Goal: Task Accomplishment & Management: Use online tool/utility

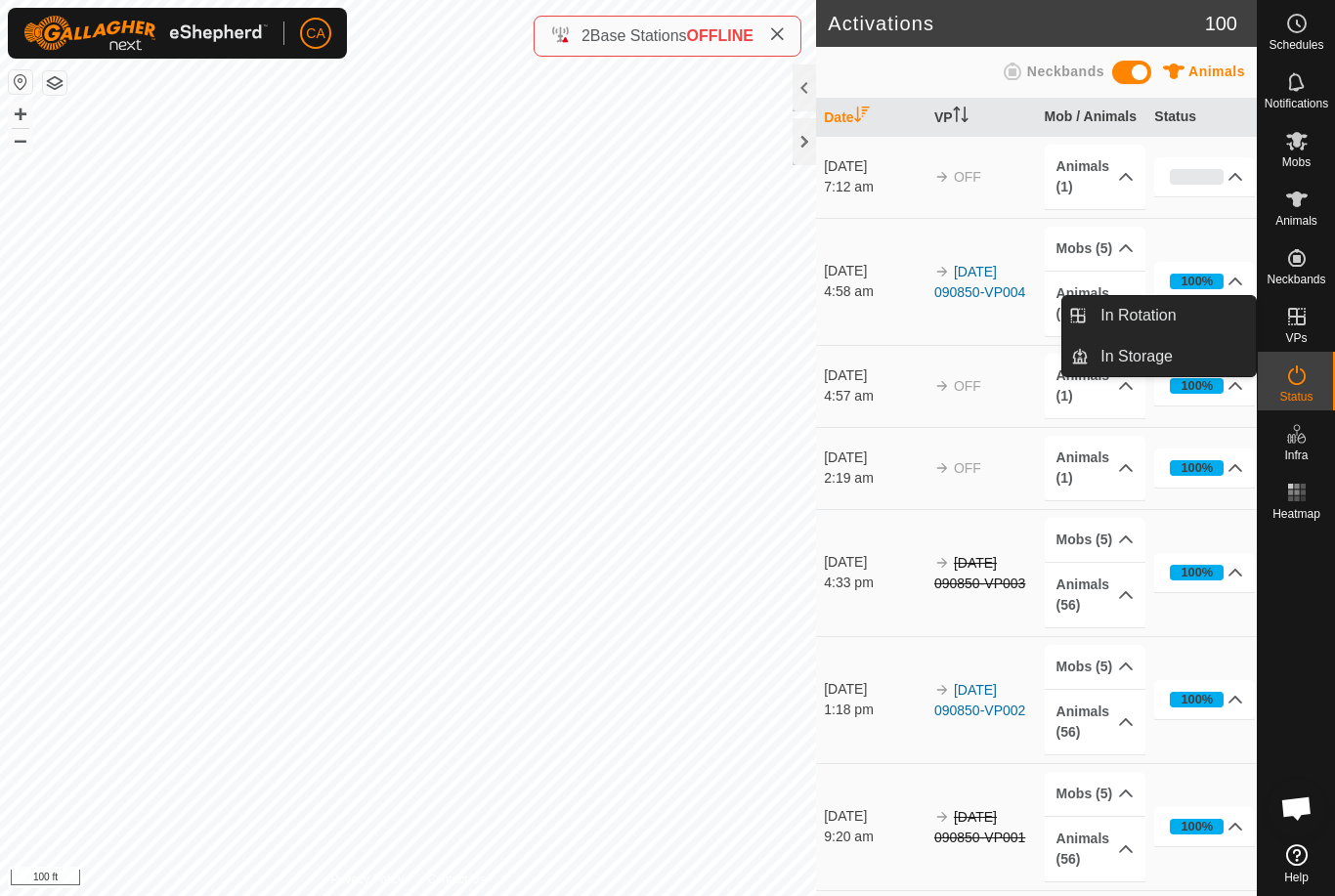
click at [1178, 317] on link "In Rotation" at bounding box center [1173, 316] width 167 height 39
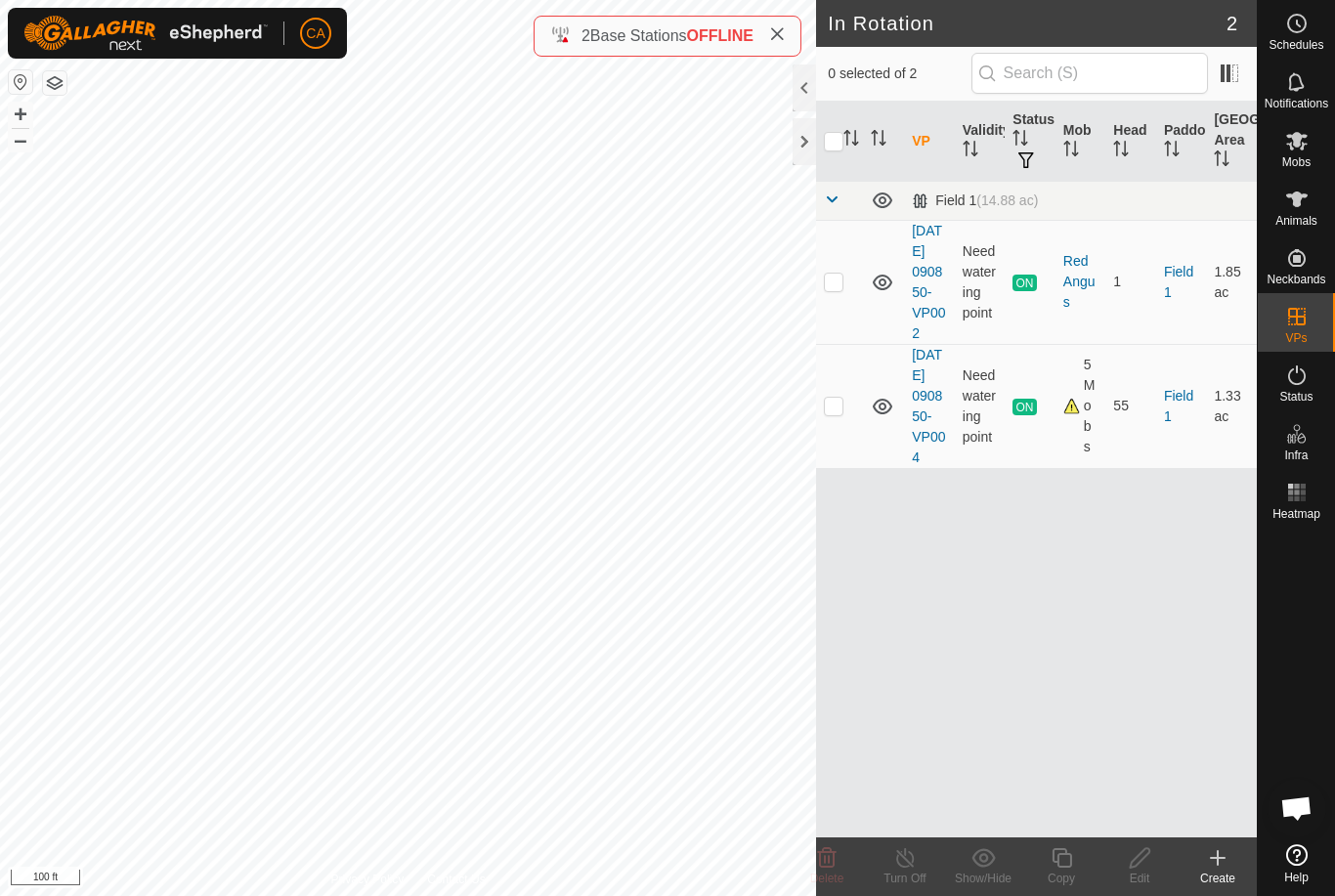
click at [838, 445] on td at bounding box center [840, 406] width 47 height 124
checkbox input "true"
click at [1061, 866] on icon at bounding box center [1062, 858] width 20 height 20
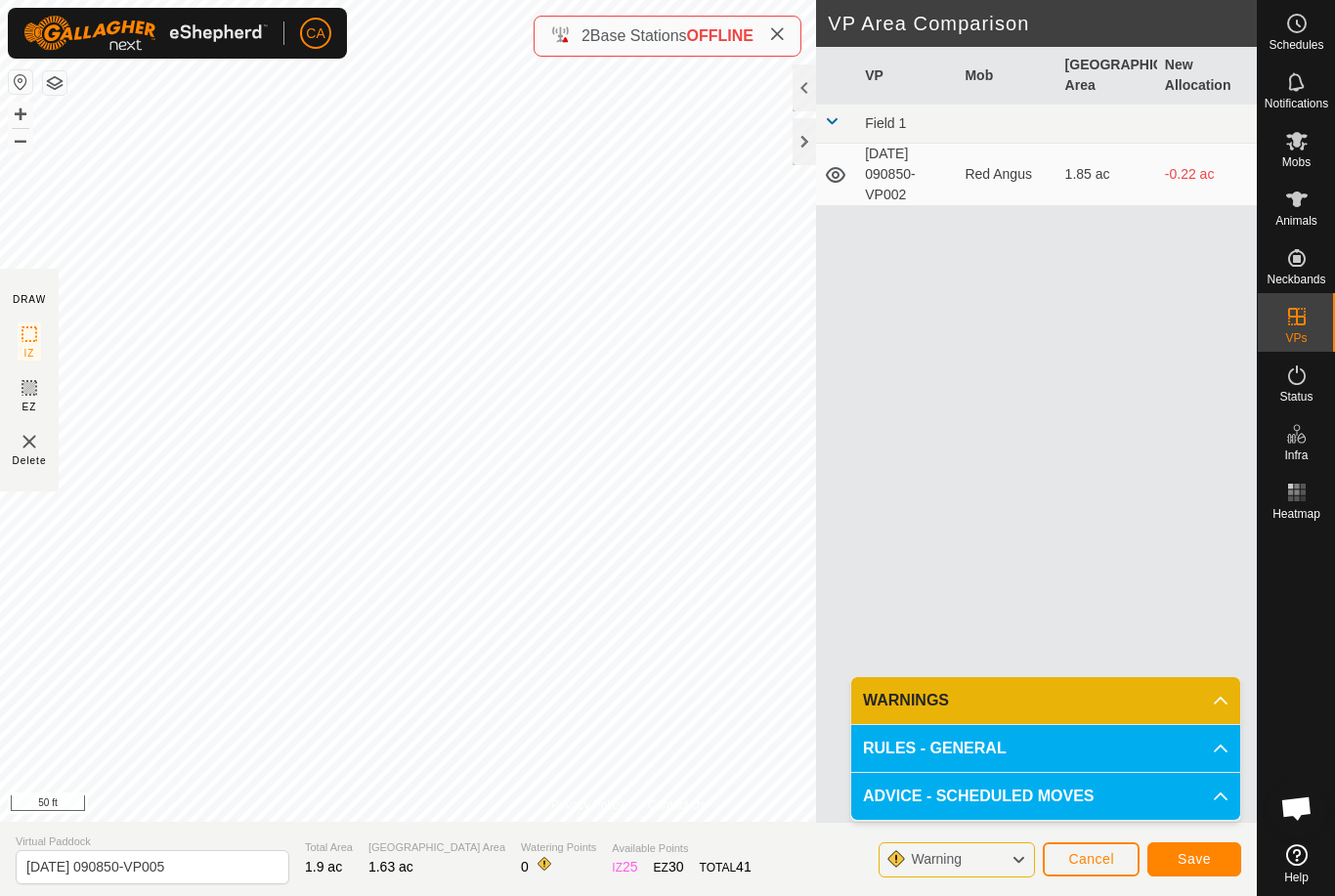
click at [1183, 869] on button "Save" at bounding box center [1193, 859] width 93 height 34
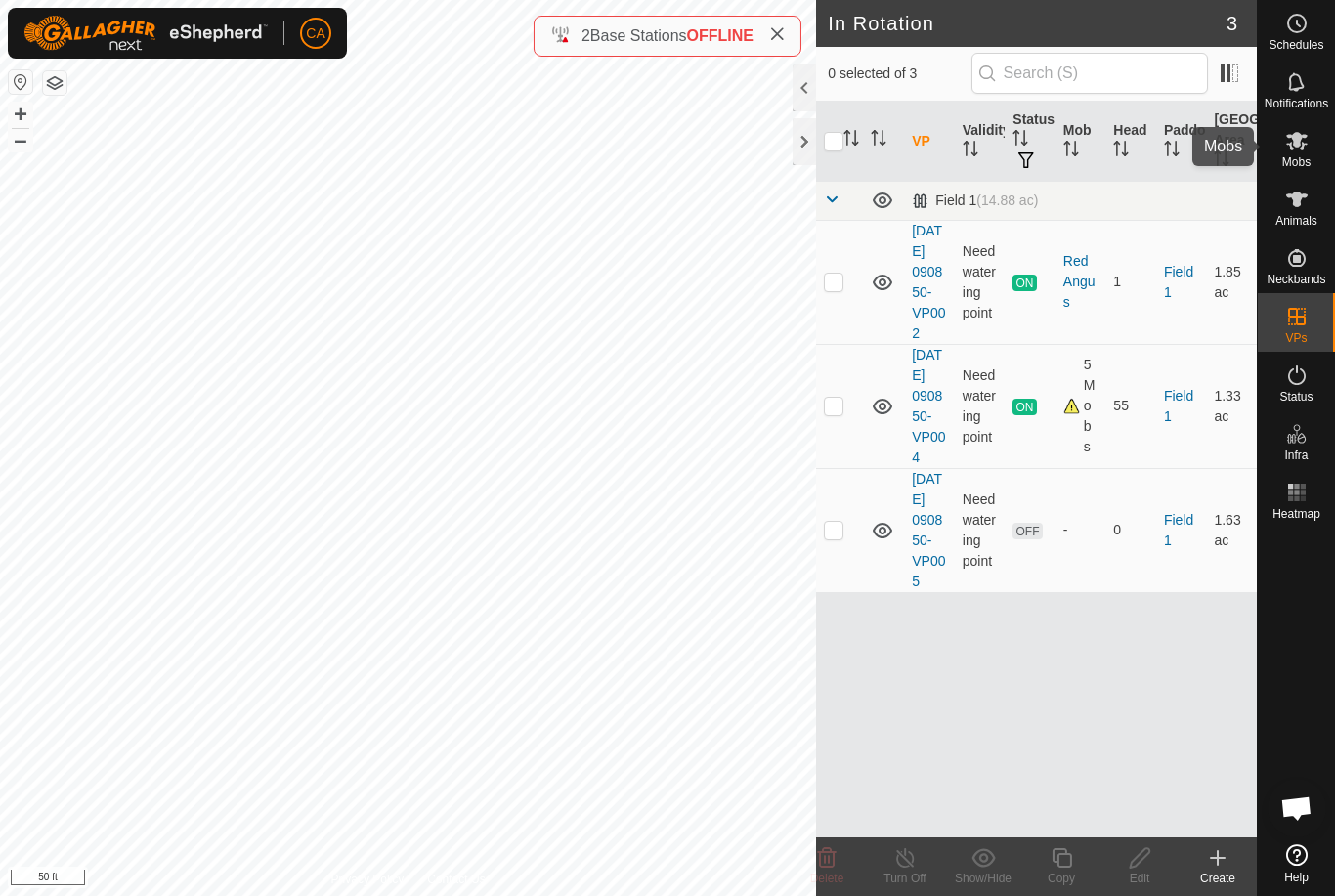
click at [1291, 150] on icon at bounding box center [1298, 141] width 24 height 24
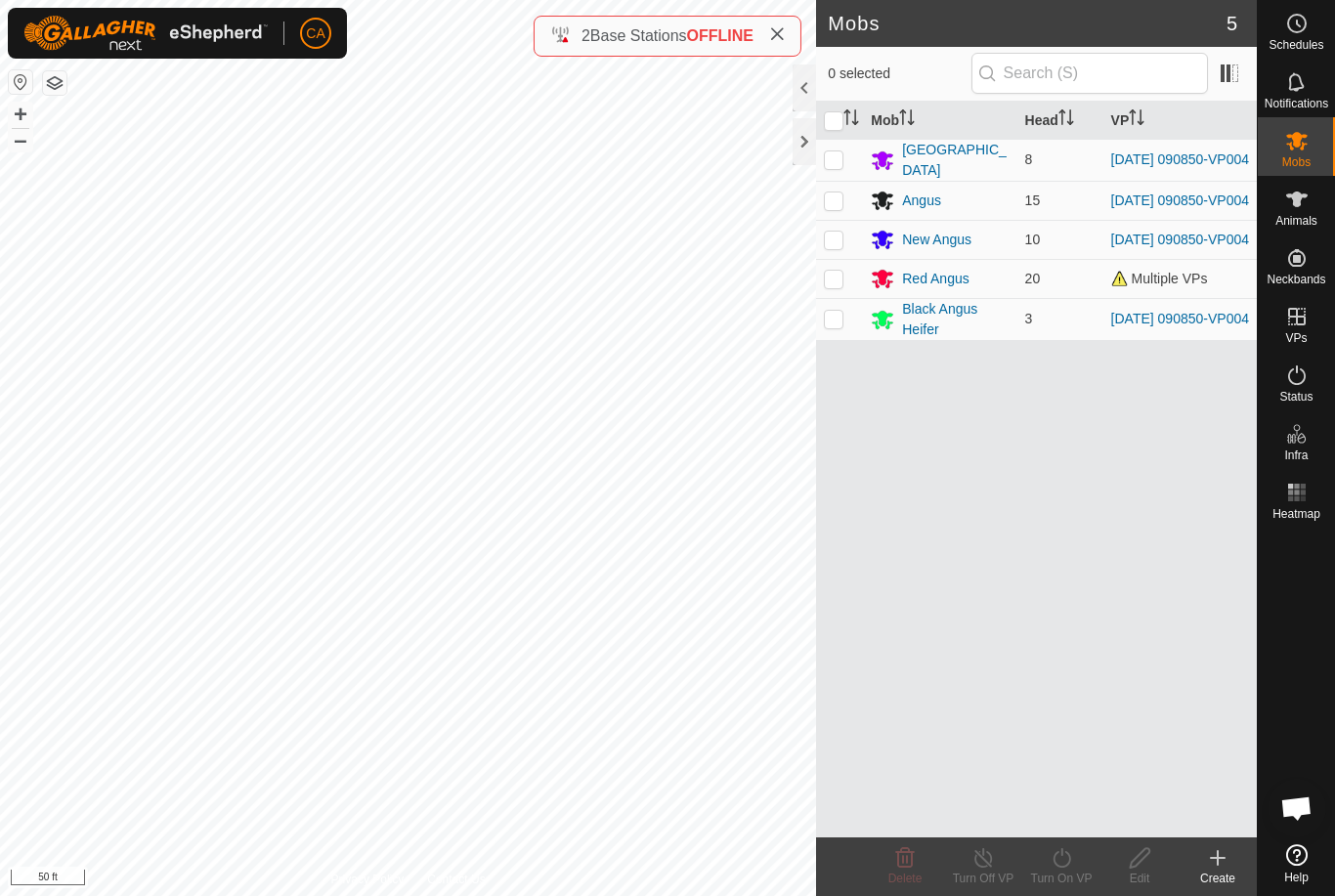
click at [839, 112] on input "checkbox" at bounding box center [834, 121] width 20 height 20
checkbox input "true"
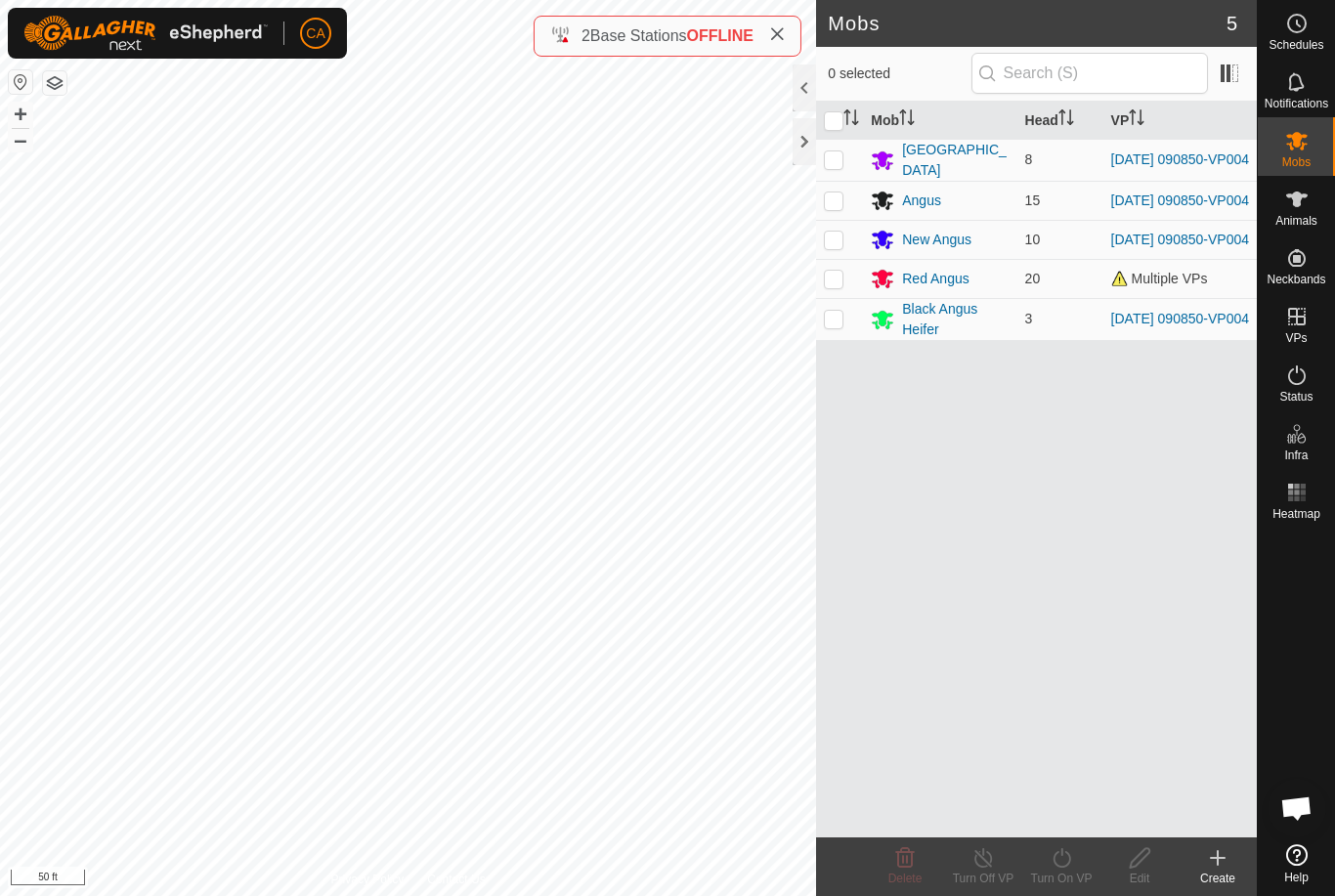
checkbox input "true"
click at [1067, 884] on div "Turn On VP" at bounding box center [1061, 878] width 78 height 18
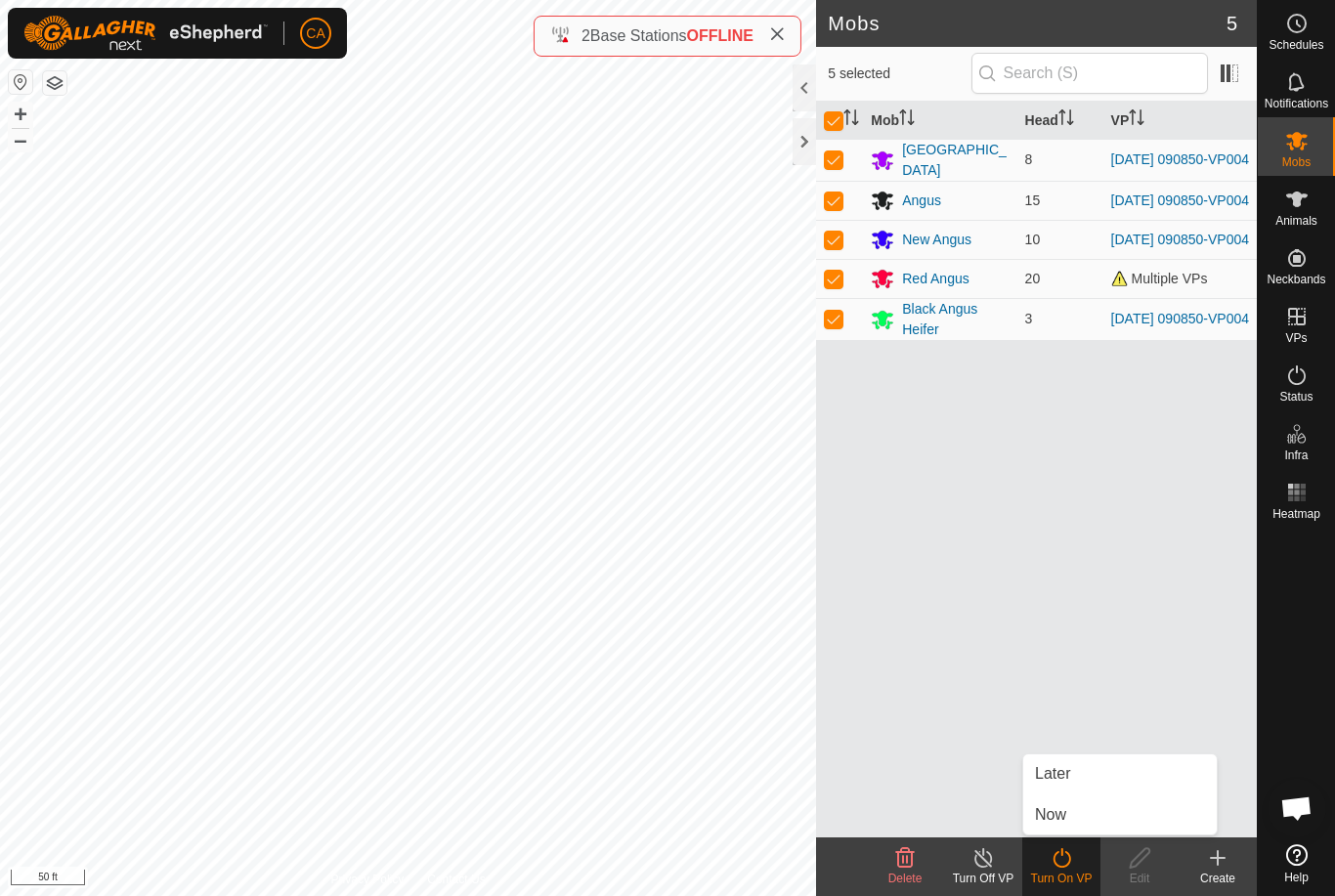
click at [1098, 827] on link "Now" at bounding box center [1120, 815] width 194 height 39
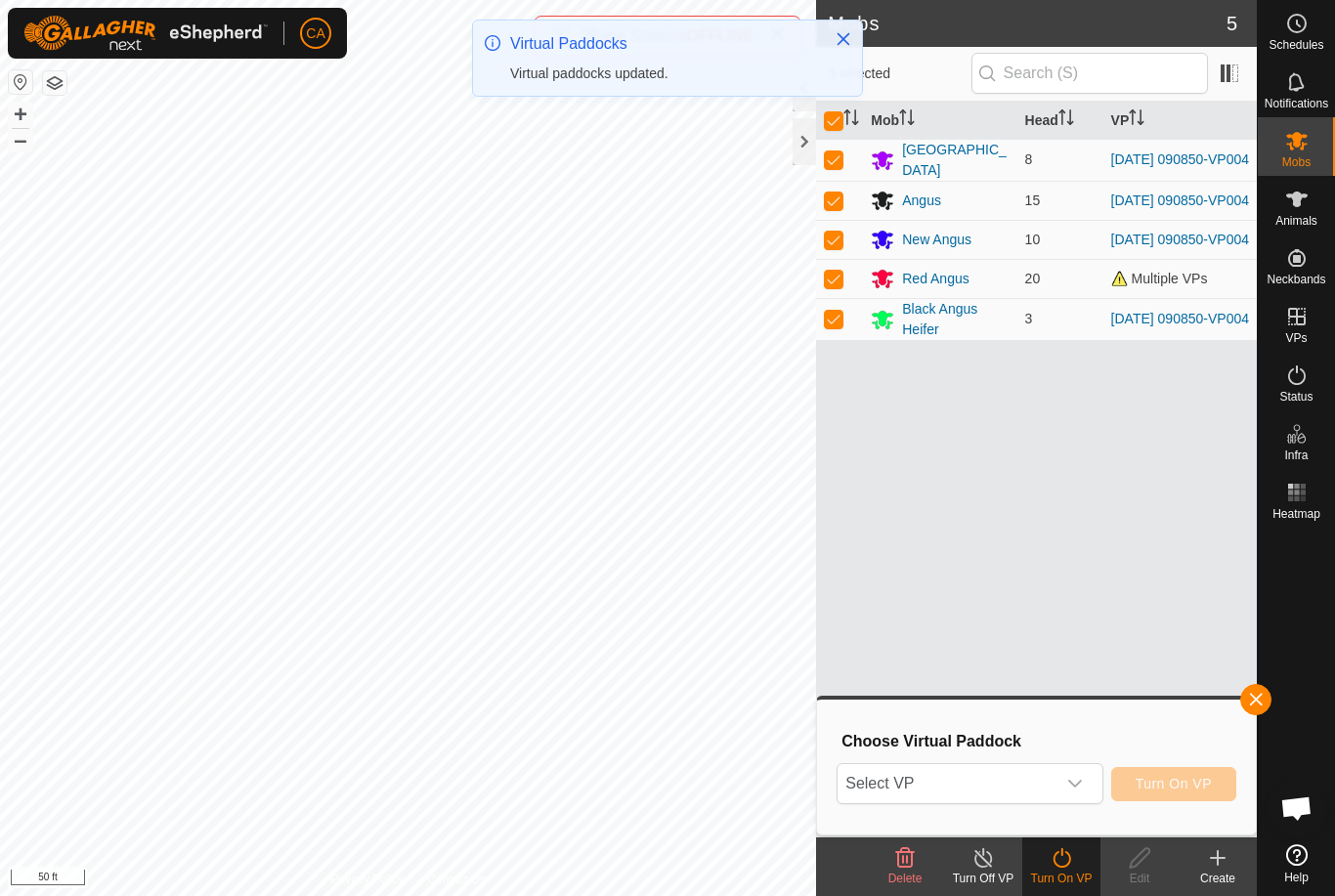
click at [1035, 785] on span "Select VP" at bounding box center [946, 784] width 217 height 39
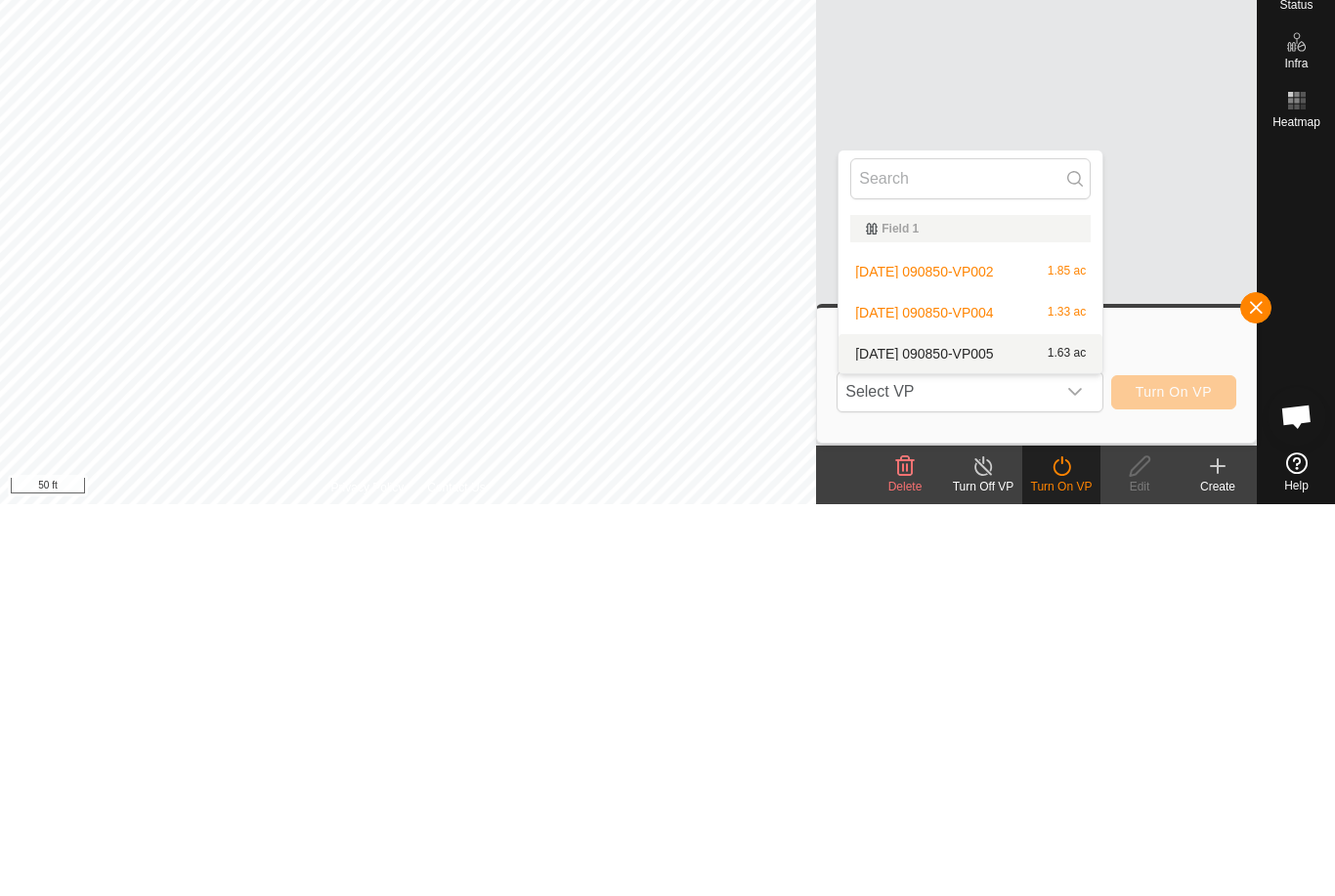
click at [992, 734] on div "2025-09-13 090850-VP005 1.63 ac" at bounding box center [970, 746] width 240 height 24
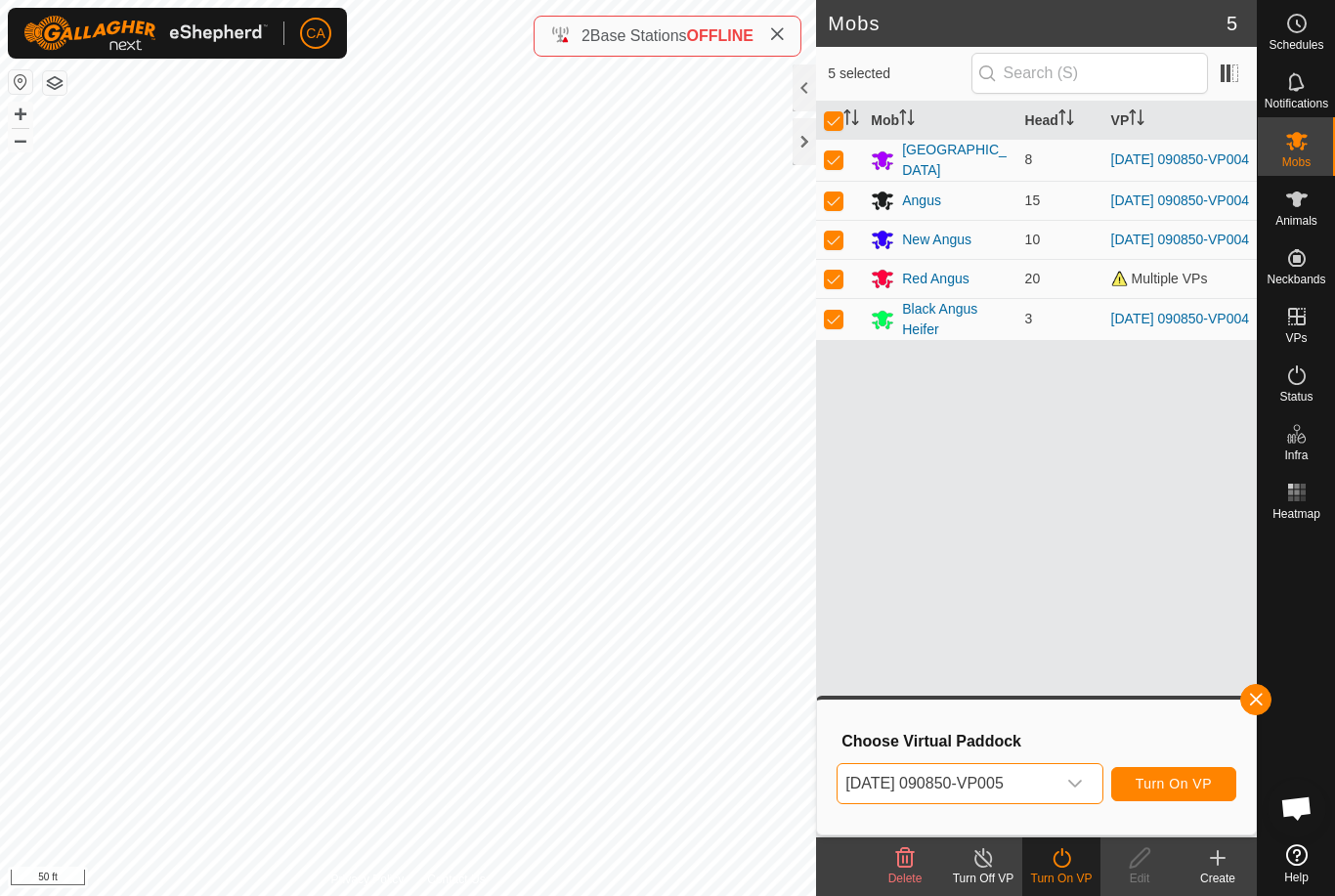
click at [1186, 782] on span "Turn On VP" at bounding box center [1174, 784] width 76 height 16
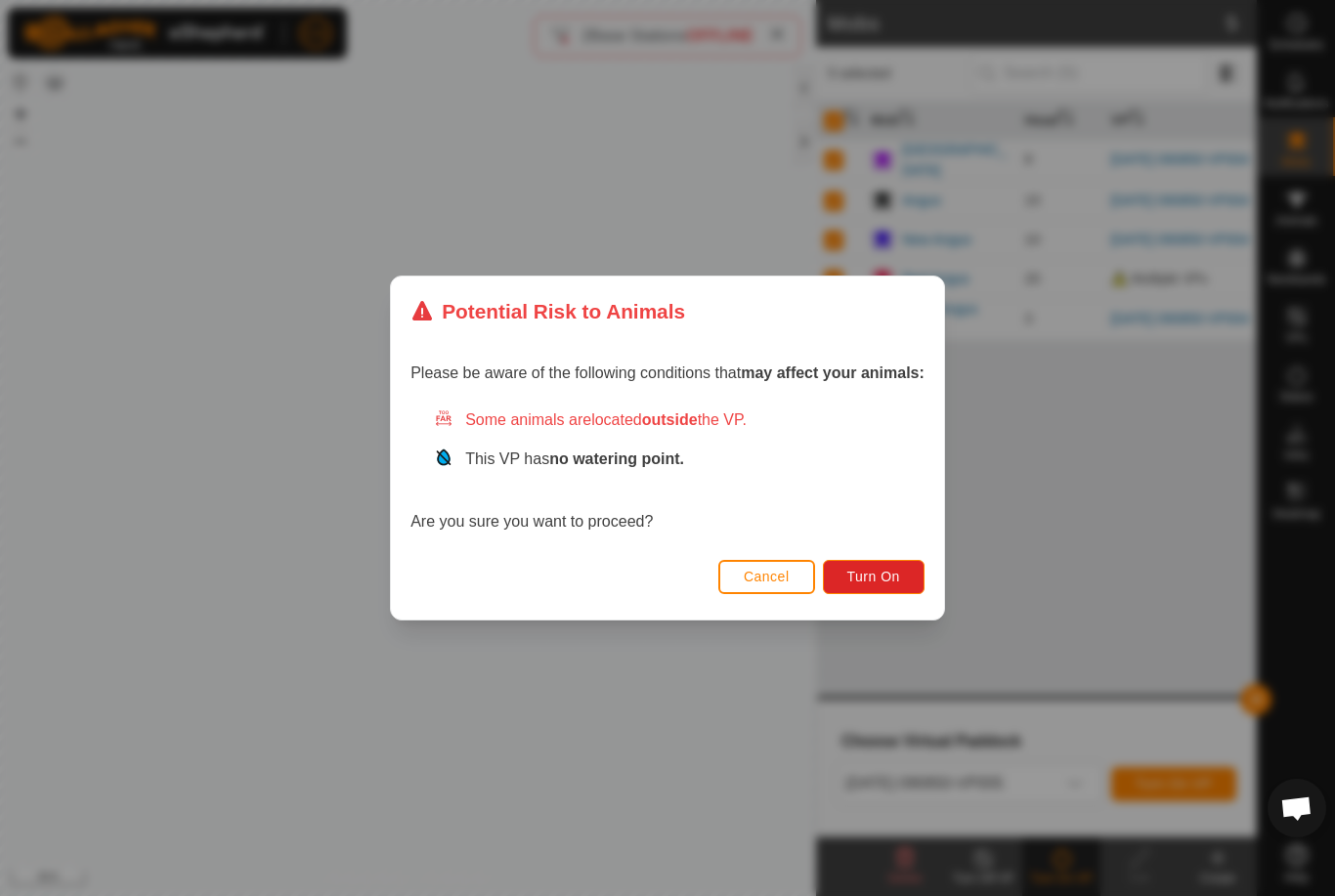
click at [874, 593] on button "Turn On" at bounding box center [874, 576] width 101 height 34
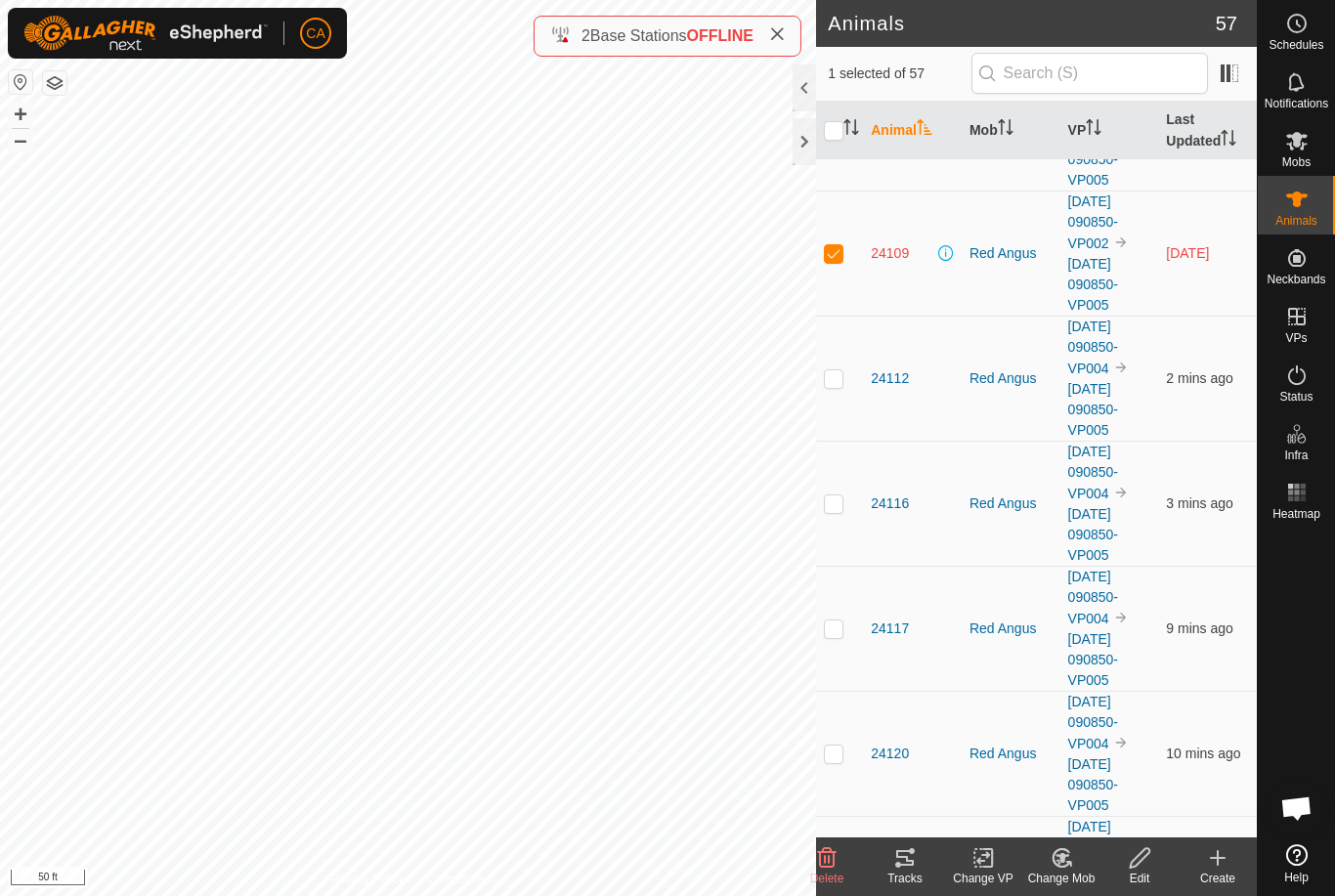
scroll to position [3619, 0]
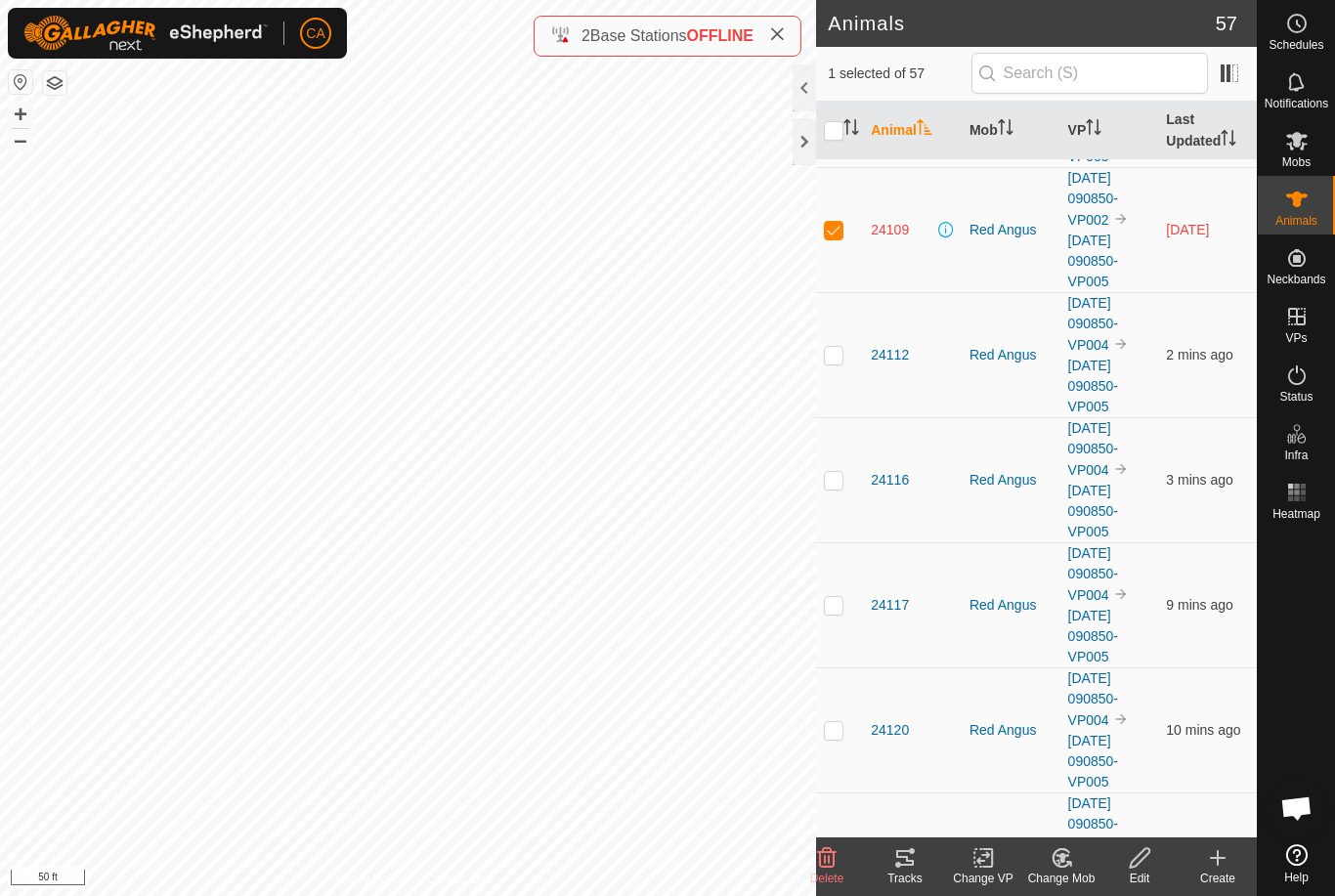
click at [836, 234] on p-checkbox at bounding box center [834, 230] width 20 height 16
checkbox input "false"
